Goal: Task Accomplishment & Management: Manage account settings

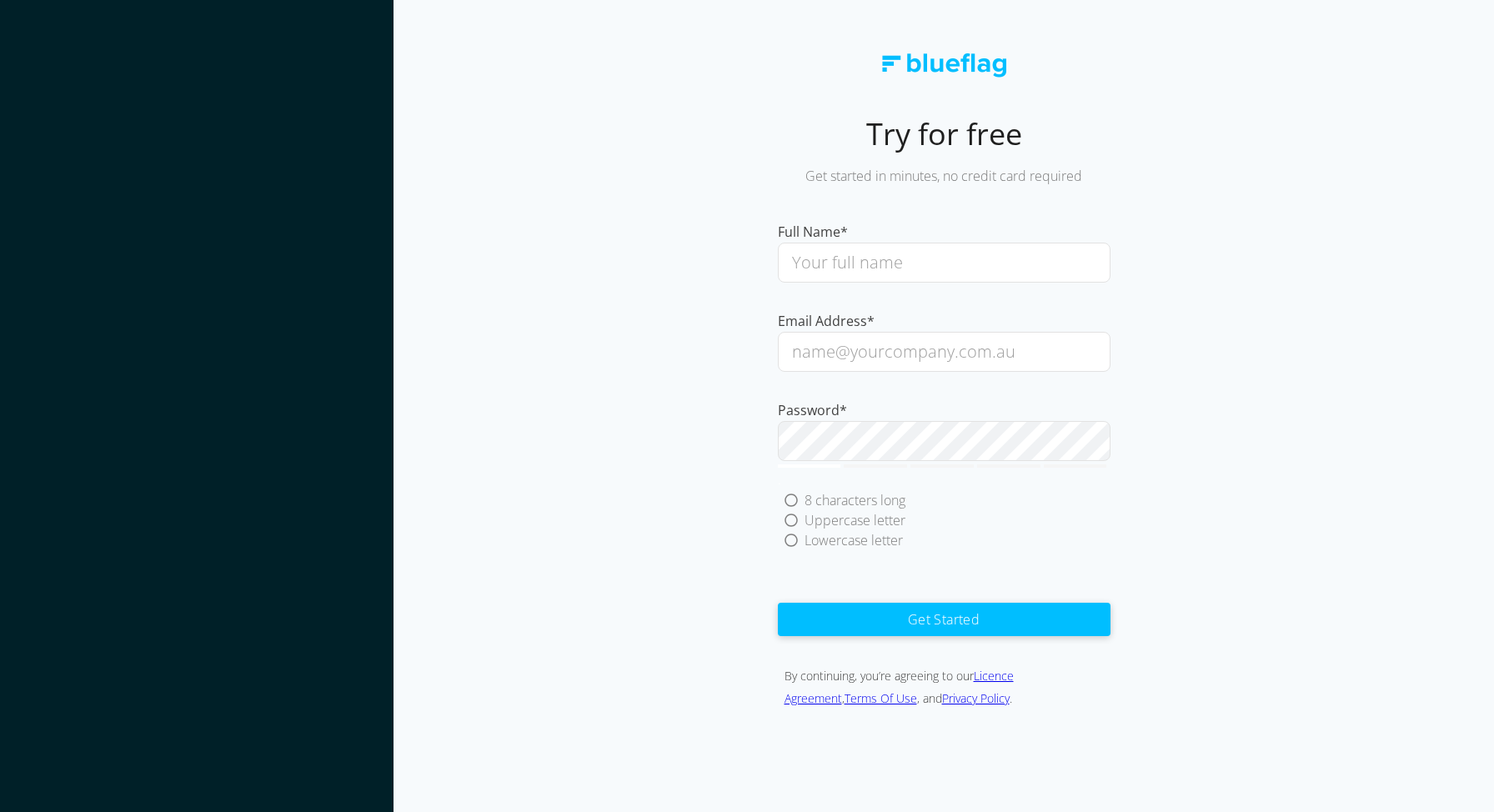
click at [958, 62] on img at bounding box center [943, 66] width 125 height 25
click at [882, 259] on input "text" at bounding box center [944, 262] width 333 height 40
type input "[PERSON_NAME].[PERSON_NAME]"
click at [841, 357] on input "email" at bounding box center [944, 352] width 333 height 40
type input "[PERSON_NAME][EMAIL_ADDRESS][PERSON_NAME][DOMAIN_NAME]"
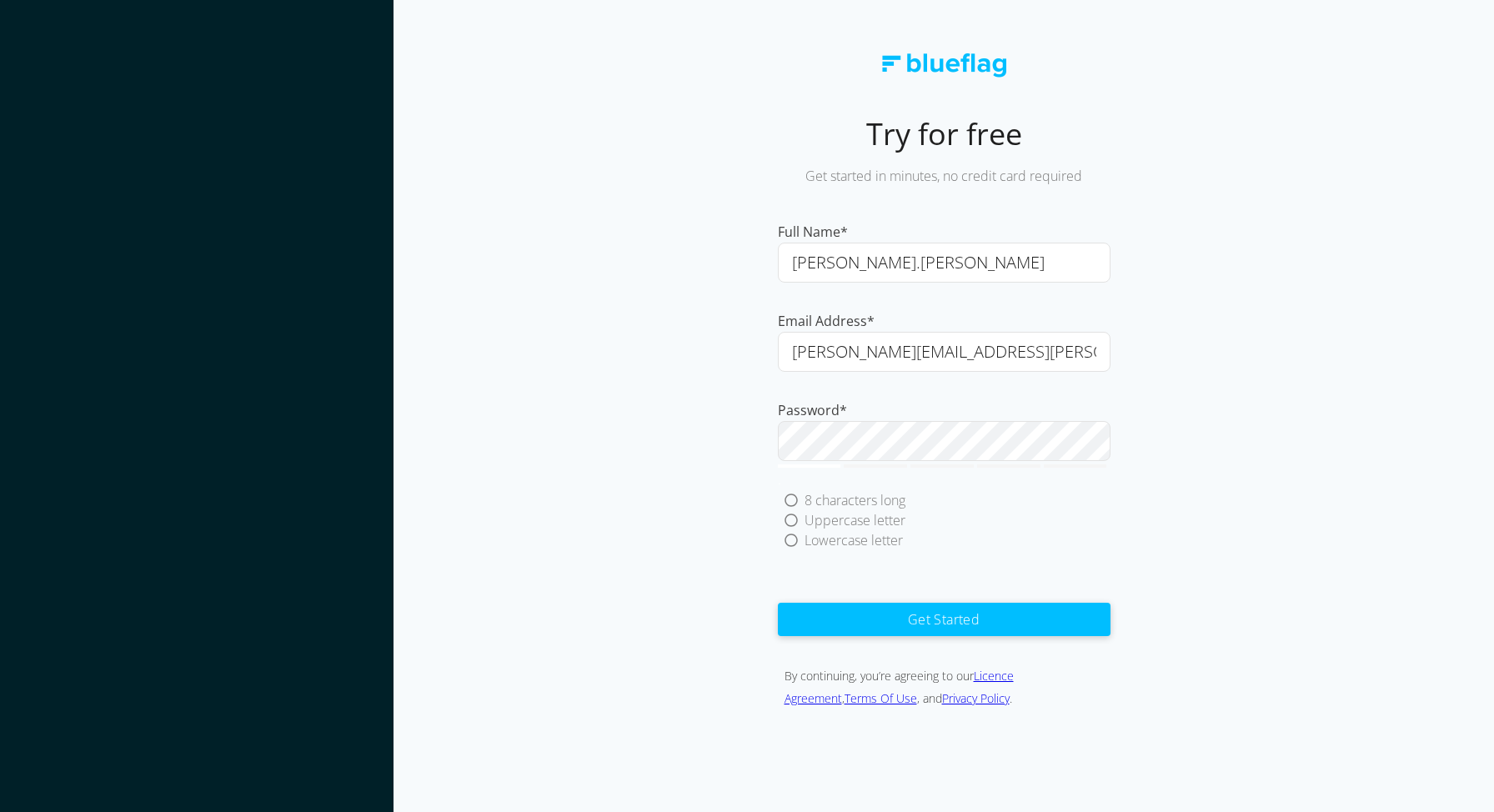
click at [666, 389] on div "Try for free Get started in minutes, no credit card required Full Name* [PERSON…" at bounding box center [943, 354] width 1101 height 708
drag, startPoint x: 861, startPoint y: 257, endPoint x: 1123, endPoint y: 428, distance: 312.9
click at [867, 268] on input "[PERSON_NAME].[PERSON_NAME]" at bounding box center [944, 262] width 333 height 40
type input "[PERSON_NAME]"
click at [1406, 60] on div "Try for free Get started in minutes, no credit card required Full Name* [PERSON…" at bounding box center [943, 354] width 1101 height 708
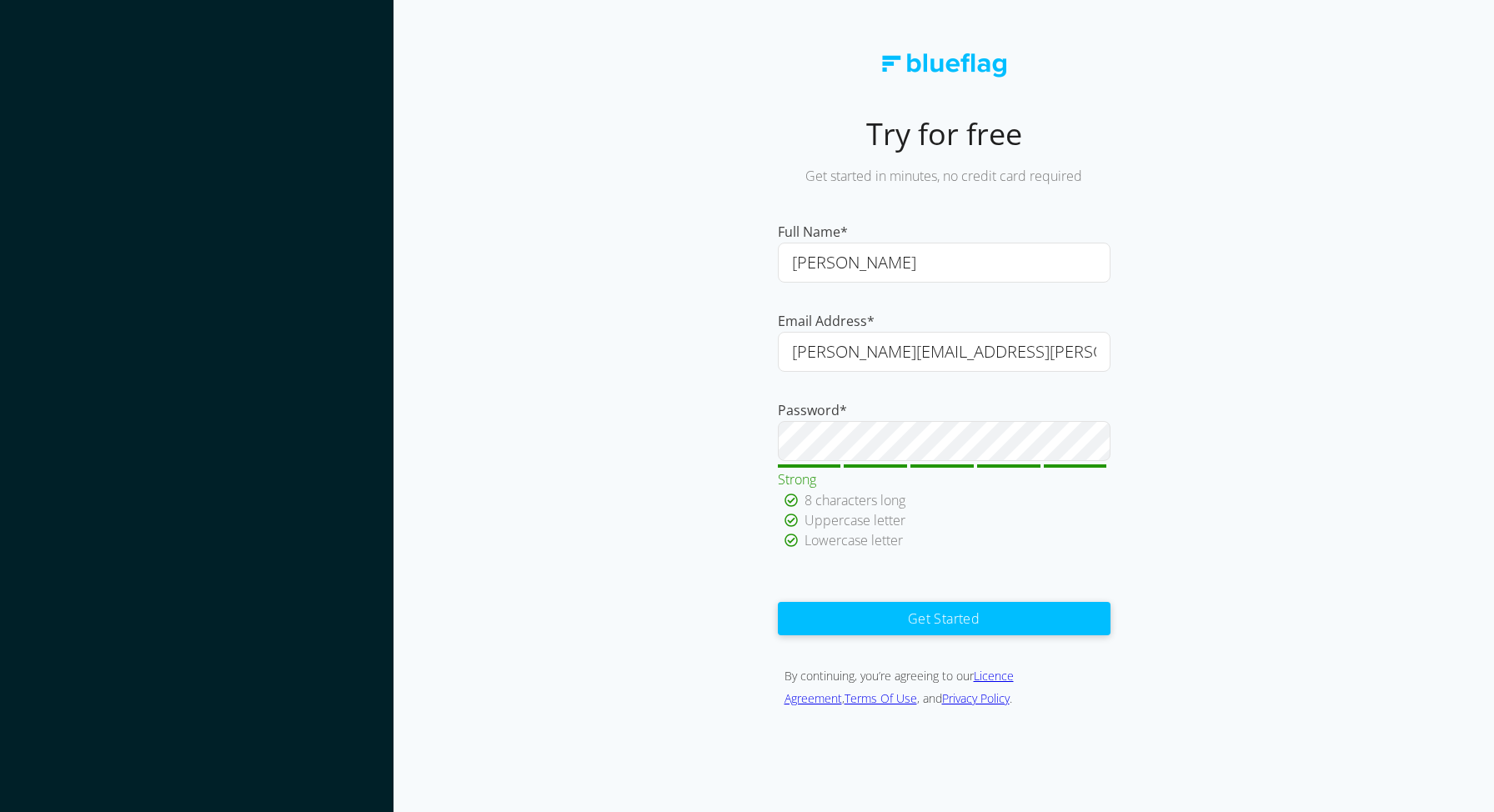
click at [902, 617] on button "Get Started" at bounding box center [944, 618] width 333 height 33
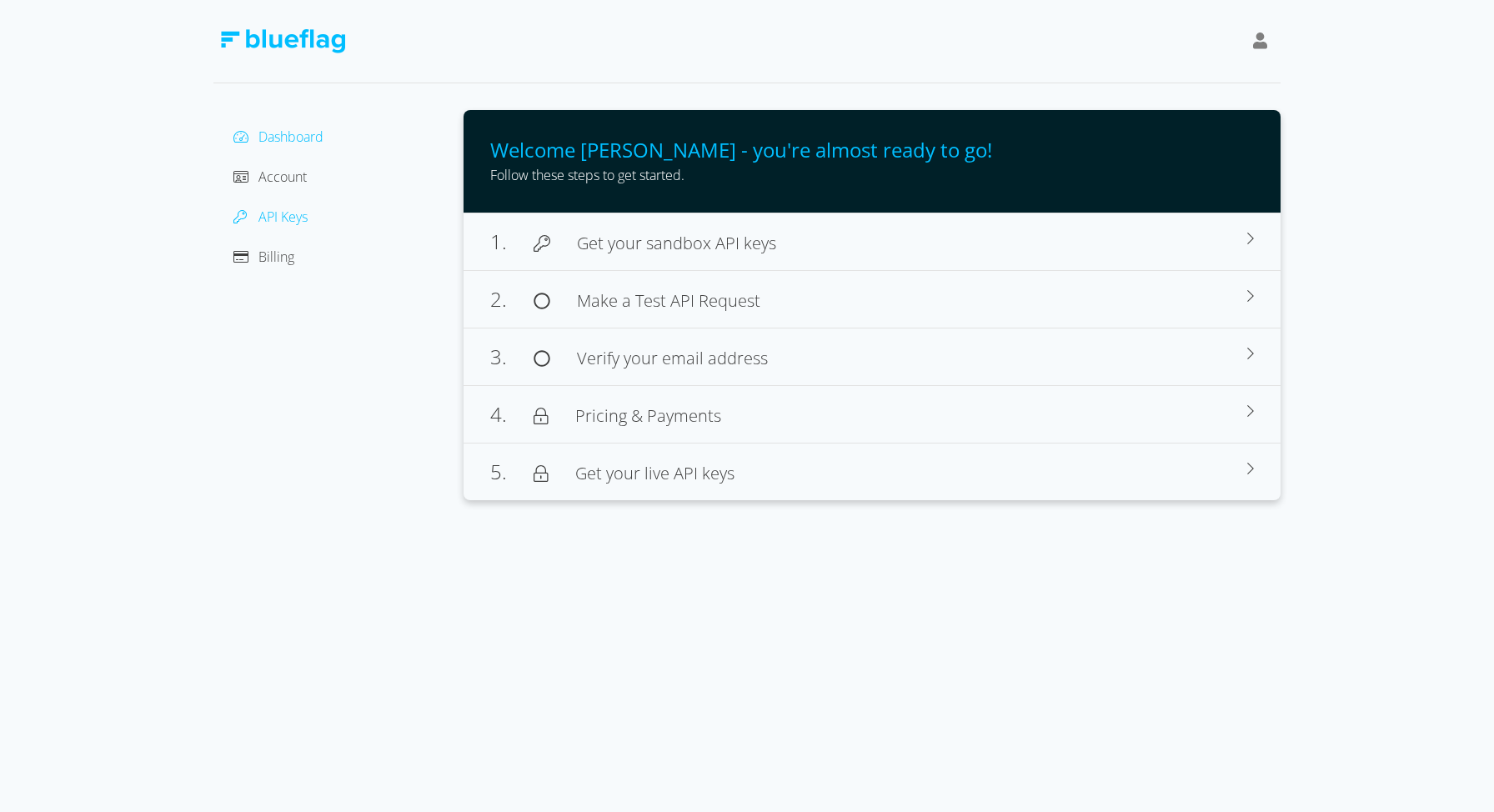
click at [285, 211] on span "API Keys" at bounding box center [283, 216] width 49 height 18
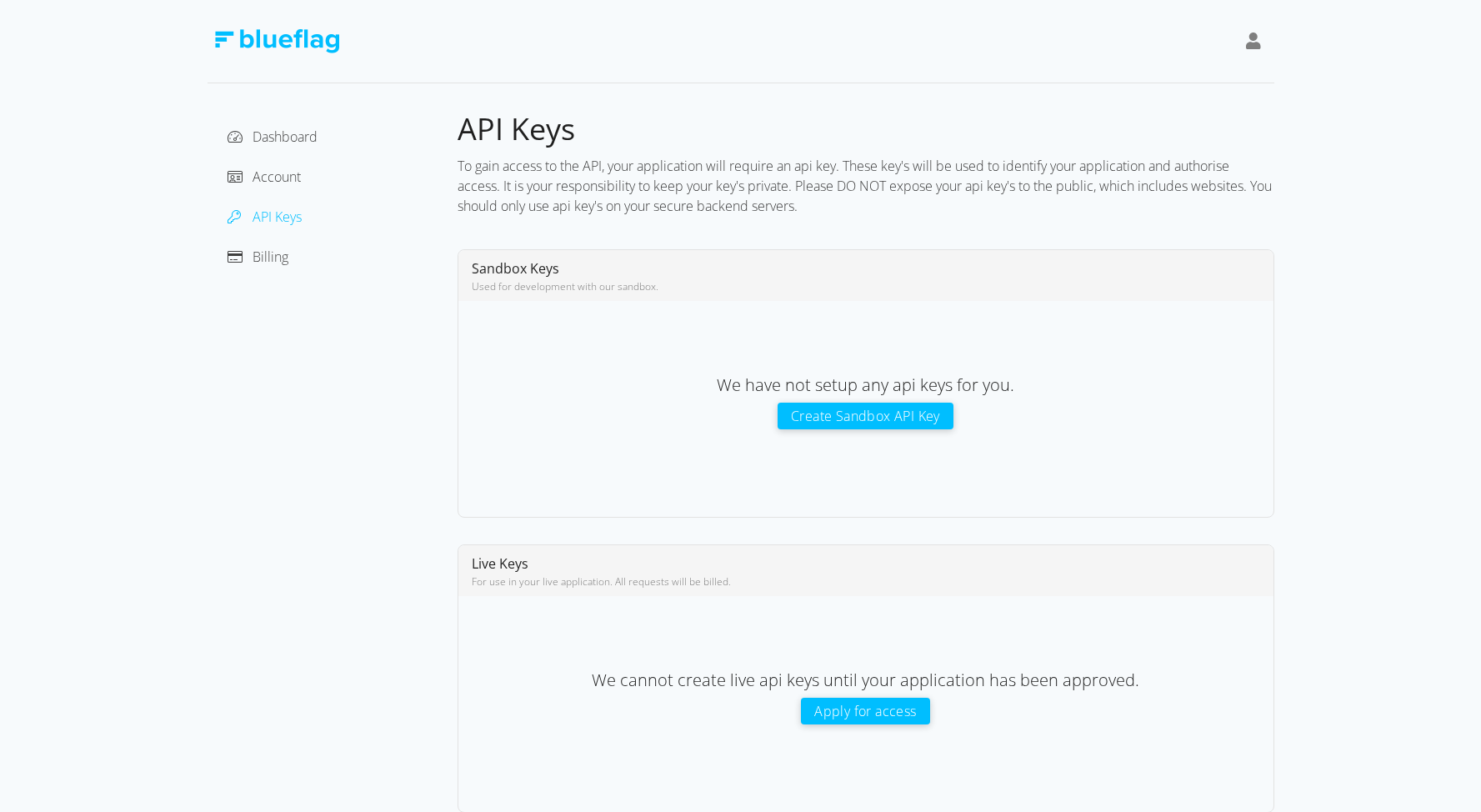
click at [1252, 40] on icon at bounding box center [1253, 40] width 15 height 17
click at [651, 183] on div "To gain access to the API, your application will require an api key. These key'…" at bounding box center [866, 186] width 816 height 74
click at [277, 170] on span "Account" at bounding box center [277, 176] width 48 height 18
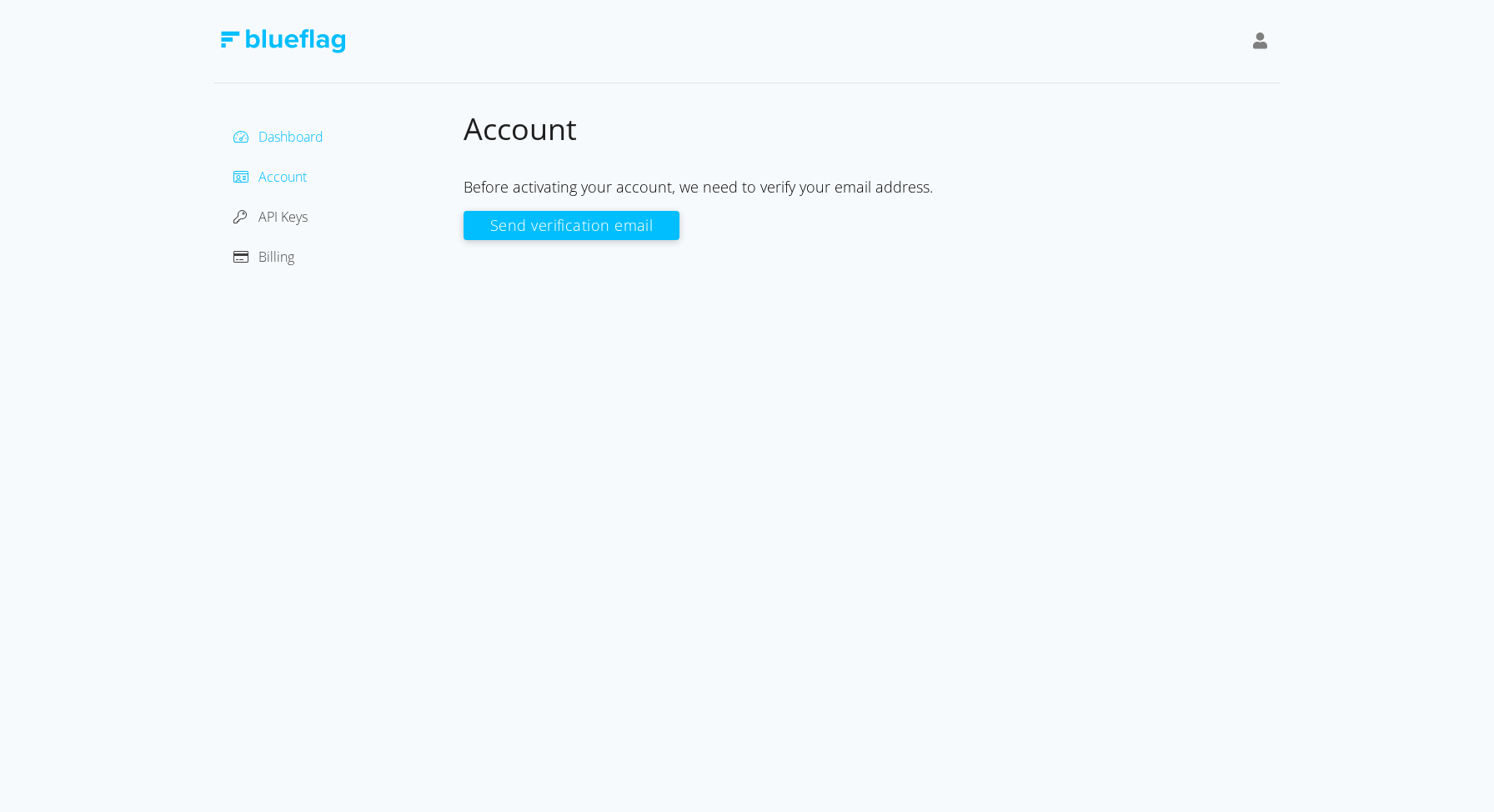
click at [284, 128] on span "Dashboard" at bounding box center [291, 136] width 65 height 18
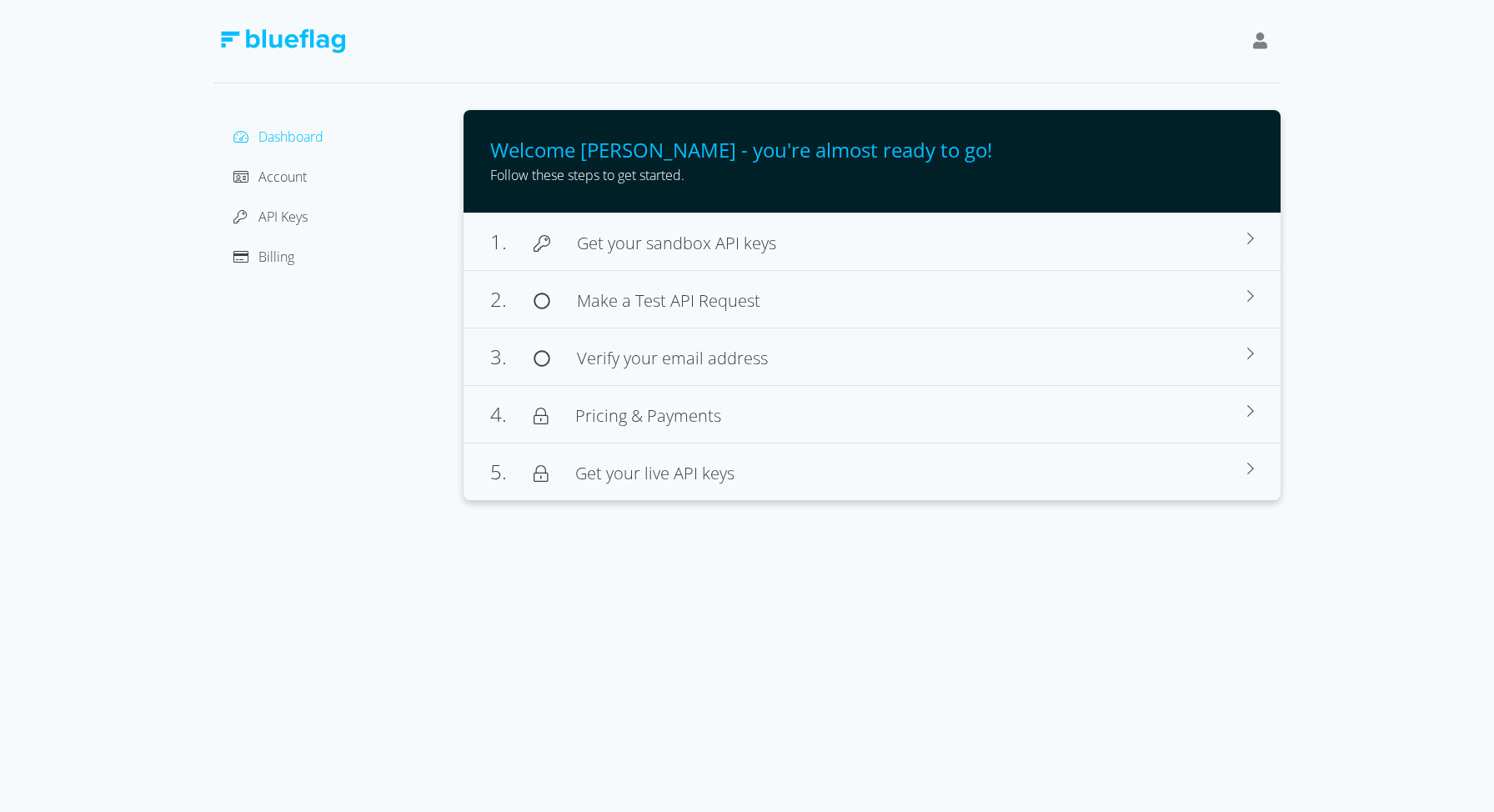
click at [343, 485] on div "Dashboard Account API Keys Billing" at bounding box center [338, 305] width 250 height 390
click at [1267, 38] on div at bounding box center [1260, 42] width 28 height 39
click at [1146, 129] on div "Sign Out" at bounding box center [1184, 130] width 140 height 18
click at [1142, 131] on div "Sign Out" at bounding box center [1184, 130] width 140 height 18
click at [1128, 133] on div "Sign Out" at bounding box center [1184, 130] width 140 height 18
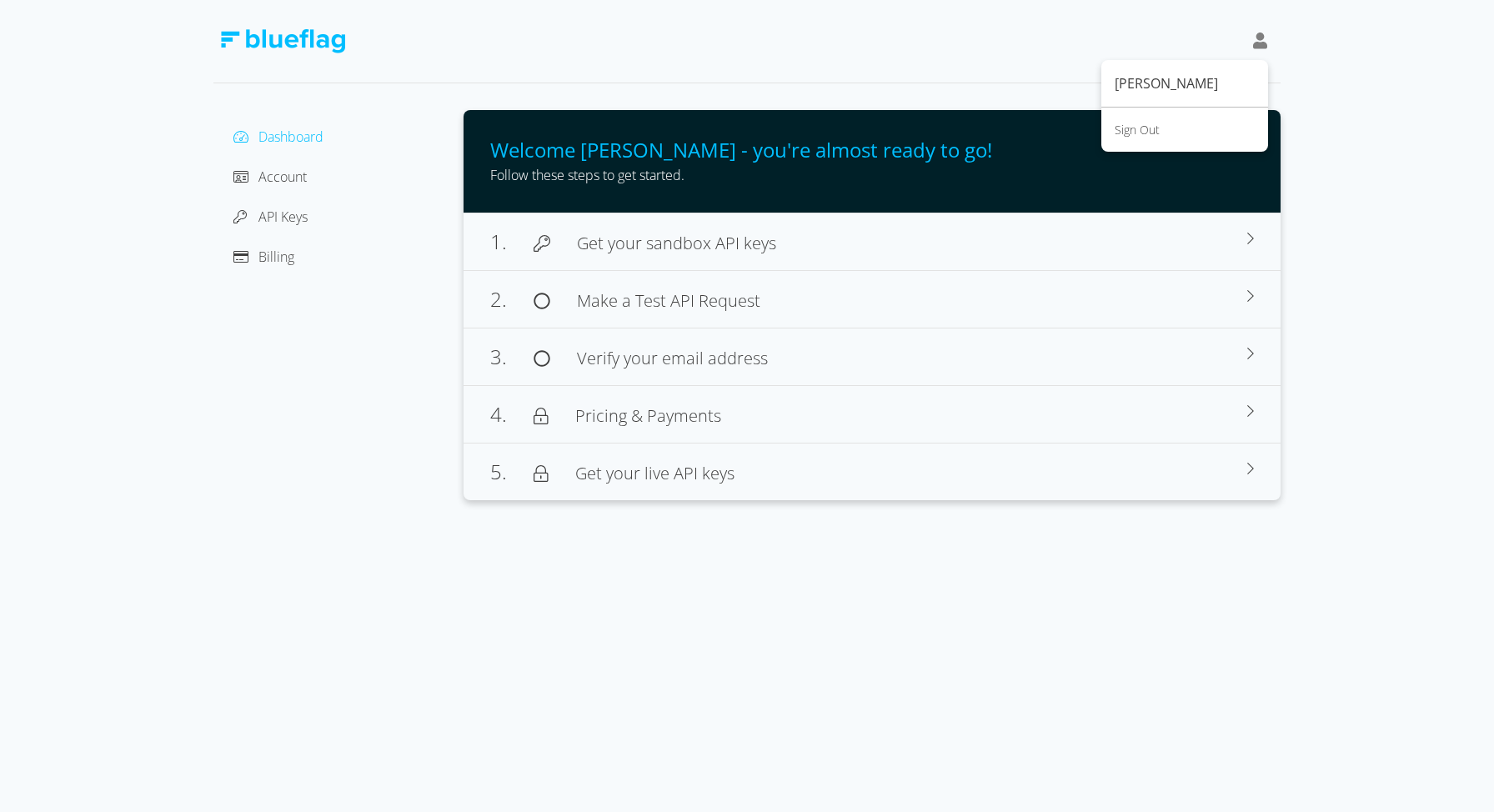
click at [749, 87] on div "Dashboard Account API Keys Billing Welcome [PERSON_NAME] - you're almost ready …" at bounding box center [747, 250] width 1067 height 500
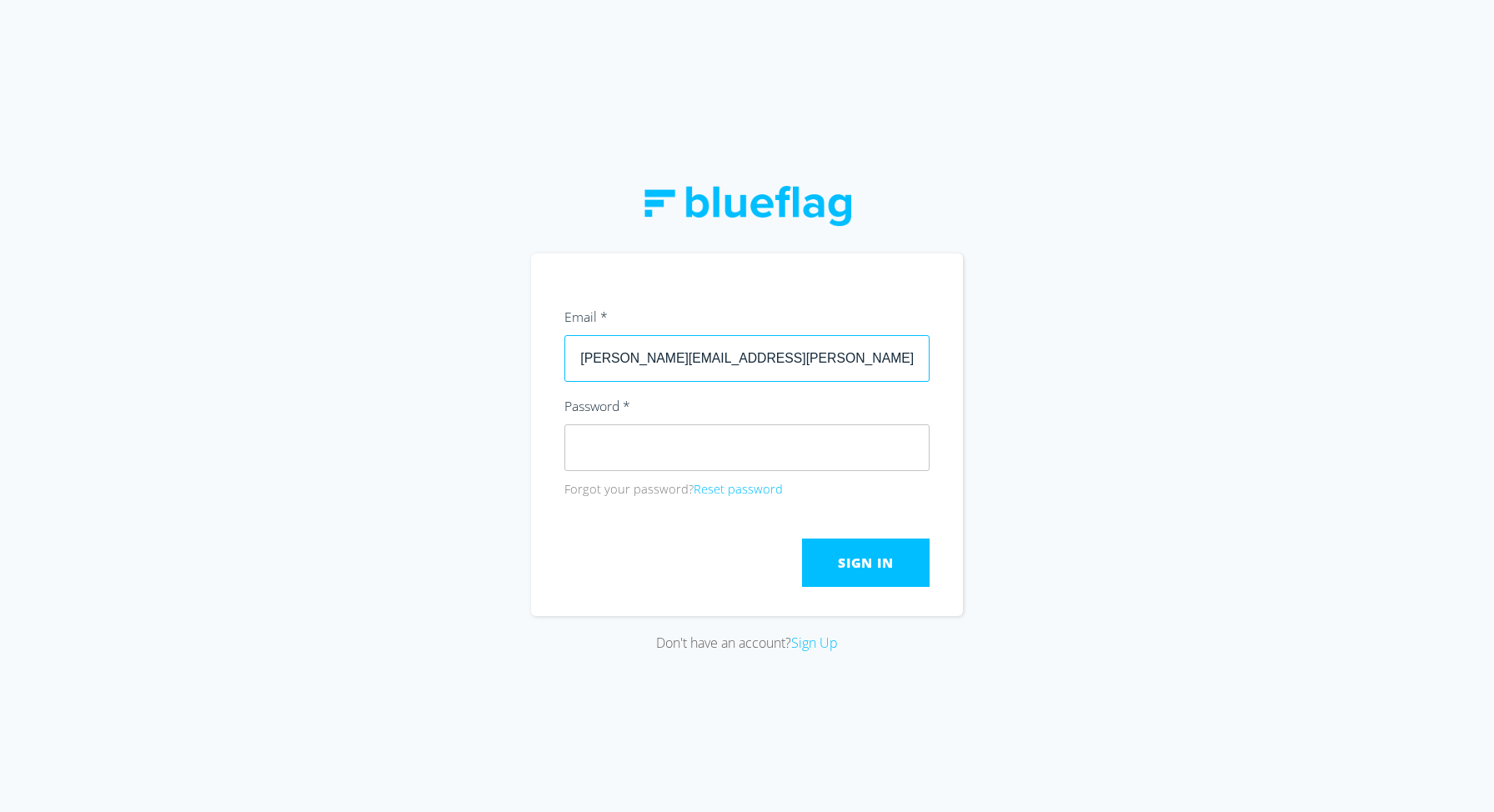
click at [746, 361] on input "[PERSON_NAME][EMAIL_ADDRESS][PERSON_NAME][DOMAIN_NAME]" at bounding box center [747, 358] width 365 height 47
click at [794, 361] on input "[PERSON_NAME][EMAIL_ADDRESS][PERSON_NAME][DOMAIN_NAME]" at bounding box center [747, 358] width 365 height 47
paste input "admin@mobilityautosales"
type input "admin@mobilityautosales.com.au"
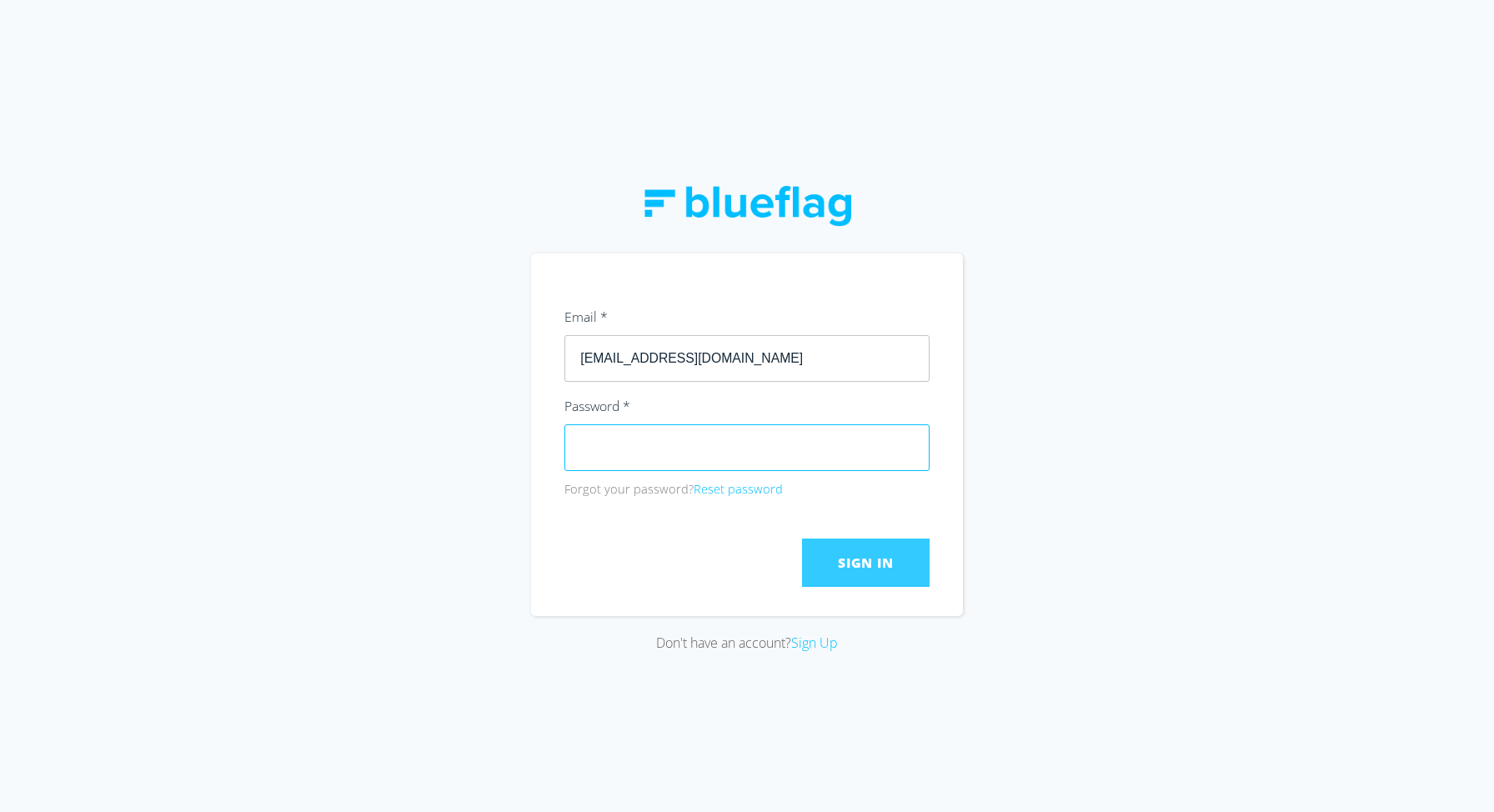
click at [898, 556] on button "Sign In" at bounding box center [865, 562] width 127 height 48
